Goal: Task Accomplishment & Management: Manage account settings

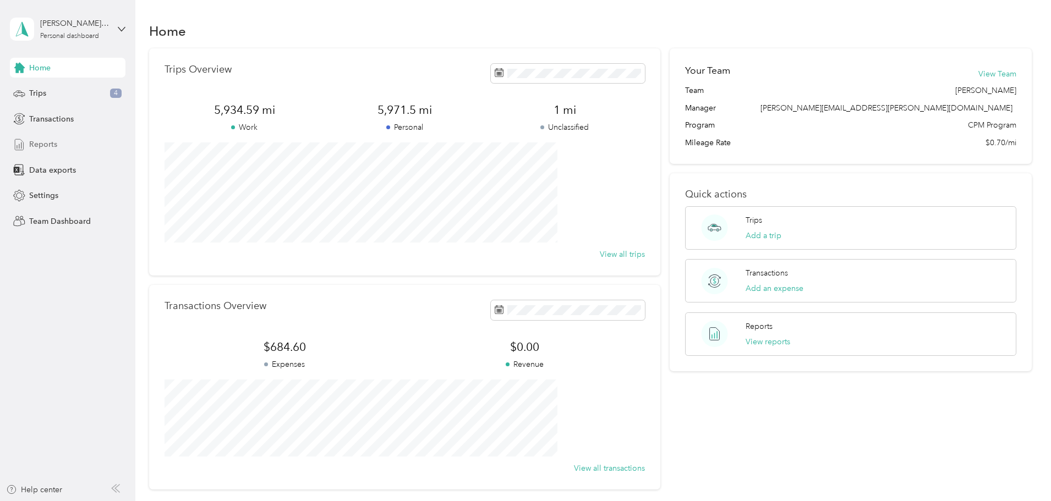
click at [56, 145] on span "Reports" at bounding box center [43, 145] width 28 height 12
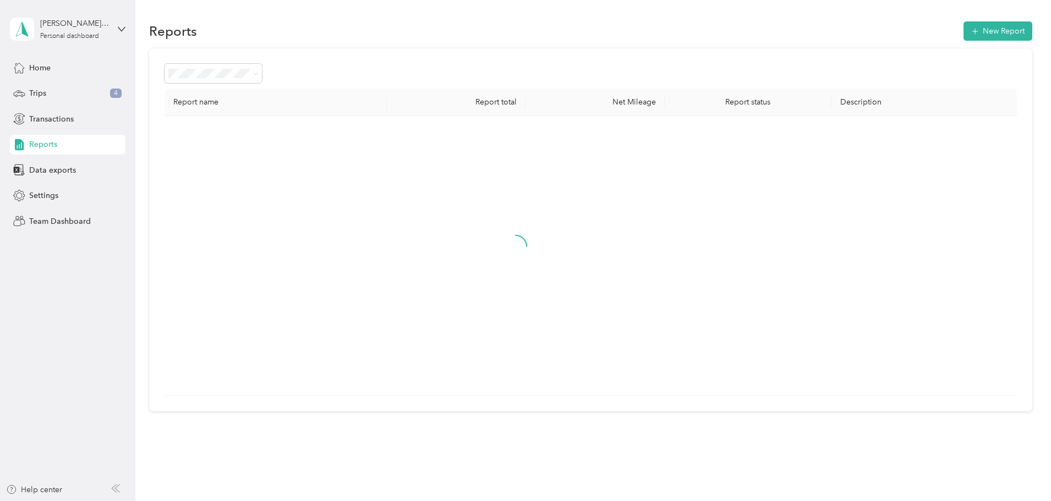
click at [110, 25] on div "[PERSON_NAME] [PERSON_NAME] Personal dashboard" at bounding box center [68, 29] width 116 height 39
click at [37, 95] on div "Team dashboard" at bounding box center [188, 90] width 341 height 19
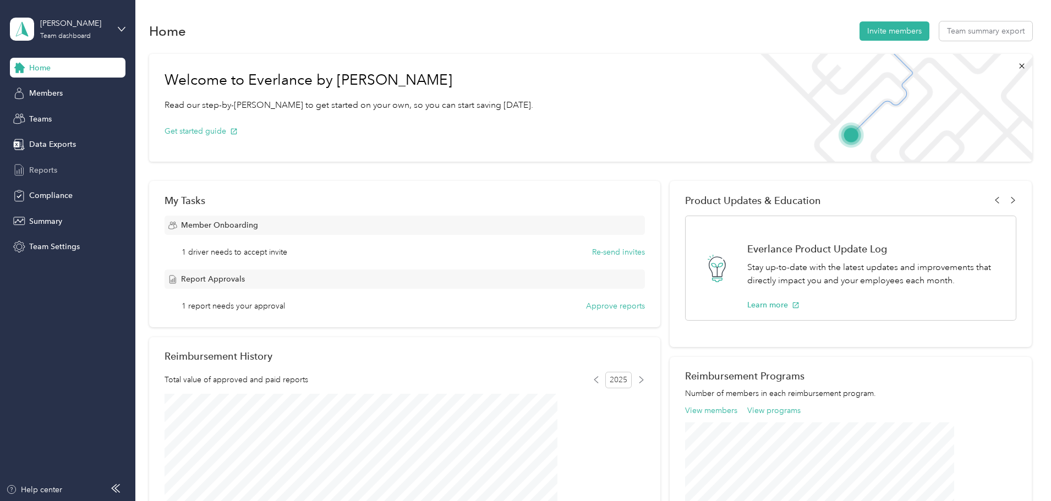
click at [40, 169] on span "Reports" at bounding box center [43, 171] width 28 height 12
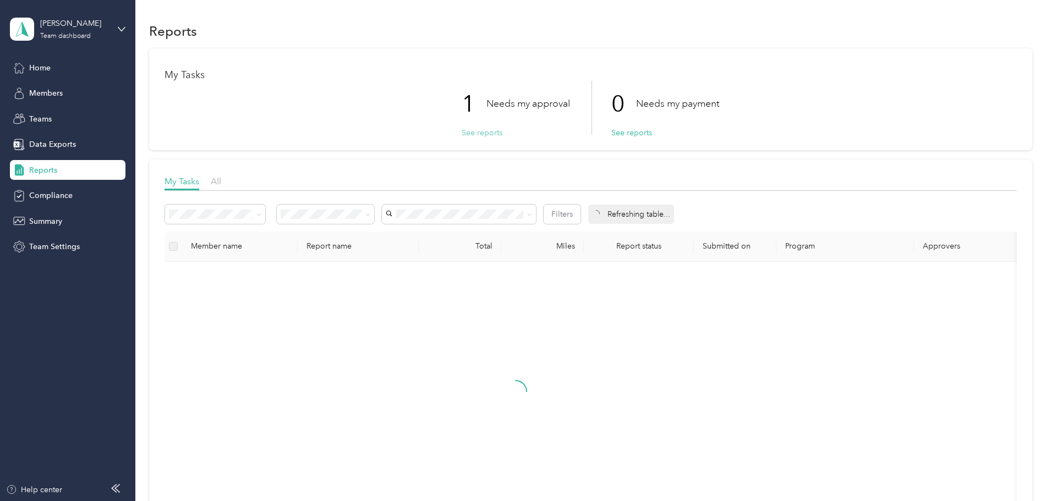
click at [468, 131] on button "See reports" at bounding box center [482, 133] width 41 height 12
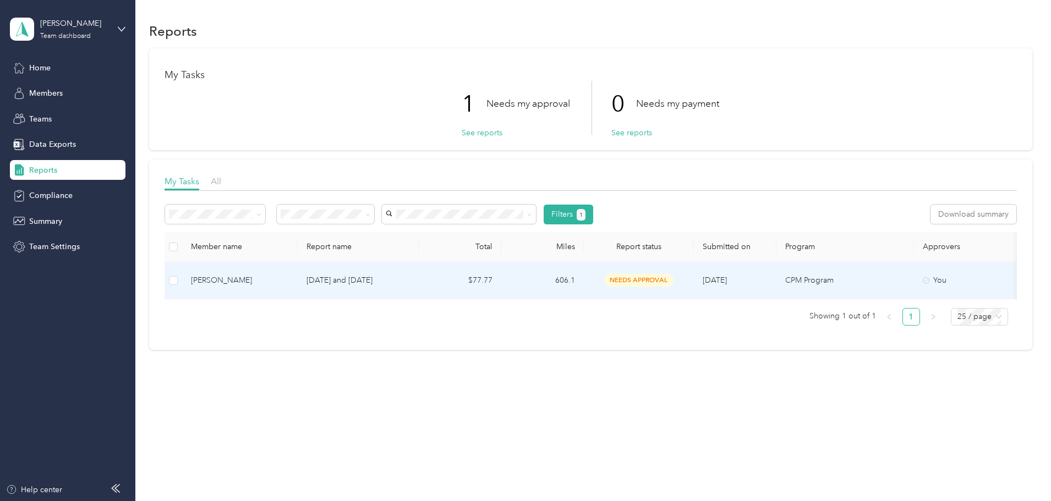
click at [673, 281] on span "needs approval" at bounding box center [638, 280] width 69 height 13
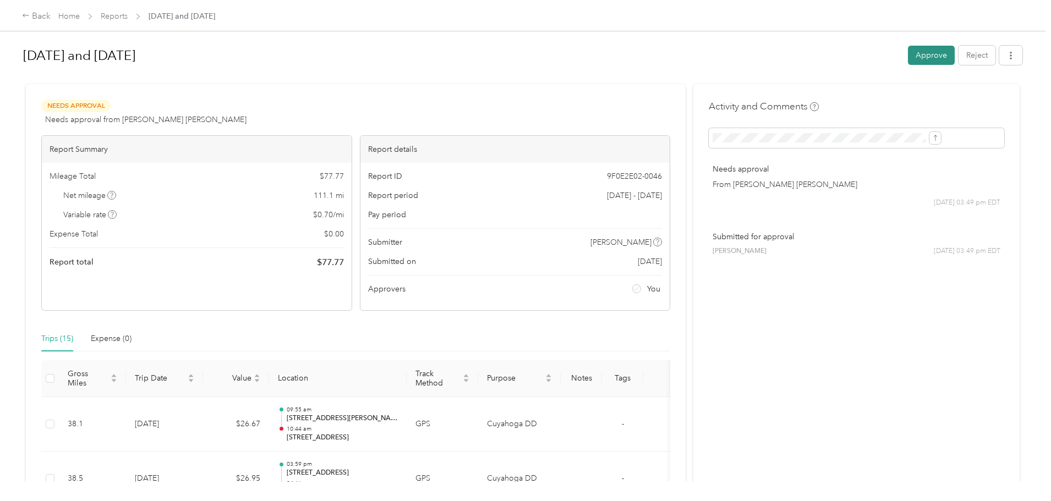
click at [908, 56] on button "Approve" at bounding box center [931, 55] width 47 height 19
